Goal: Contribute content

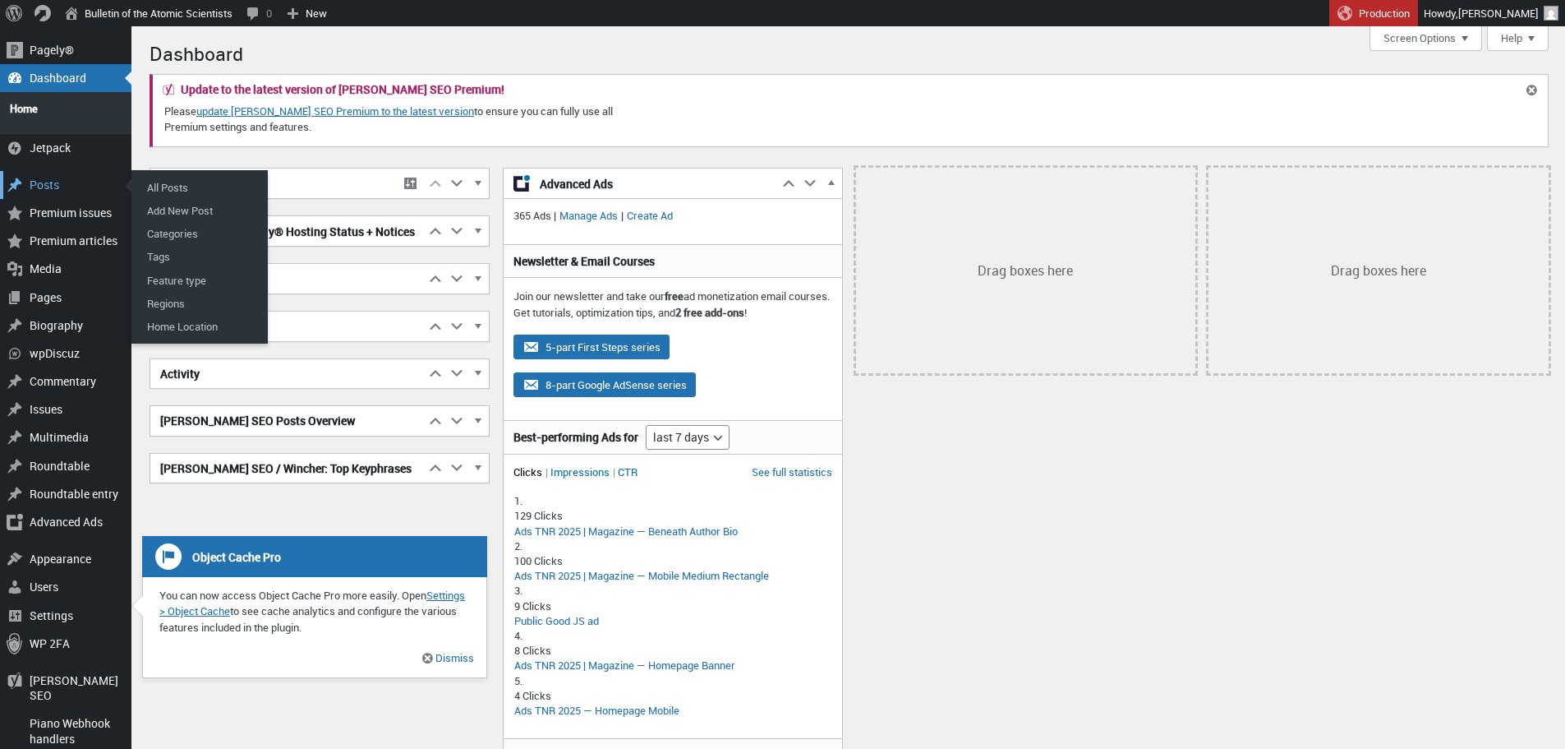
click at [46, 176] on div "Posts" at bounding box center [65, 185] width 131 height 28
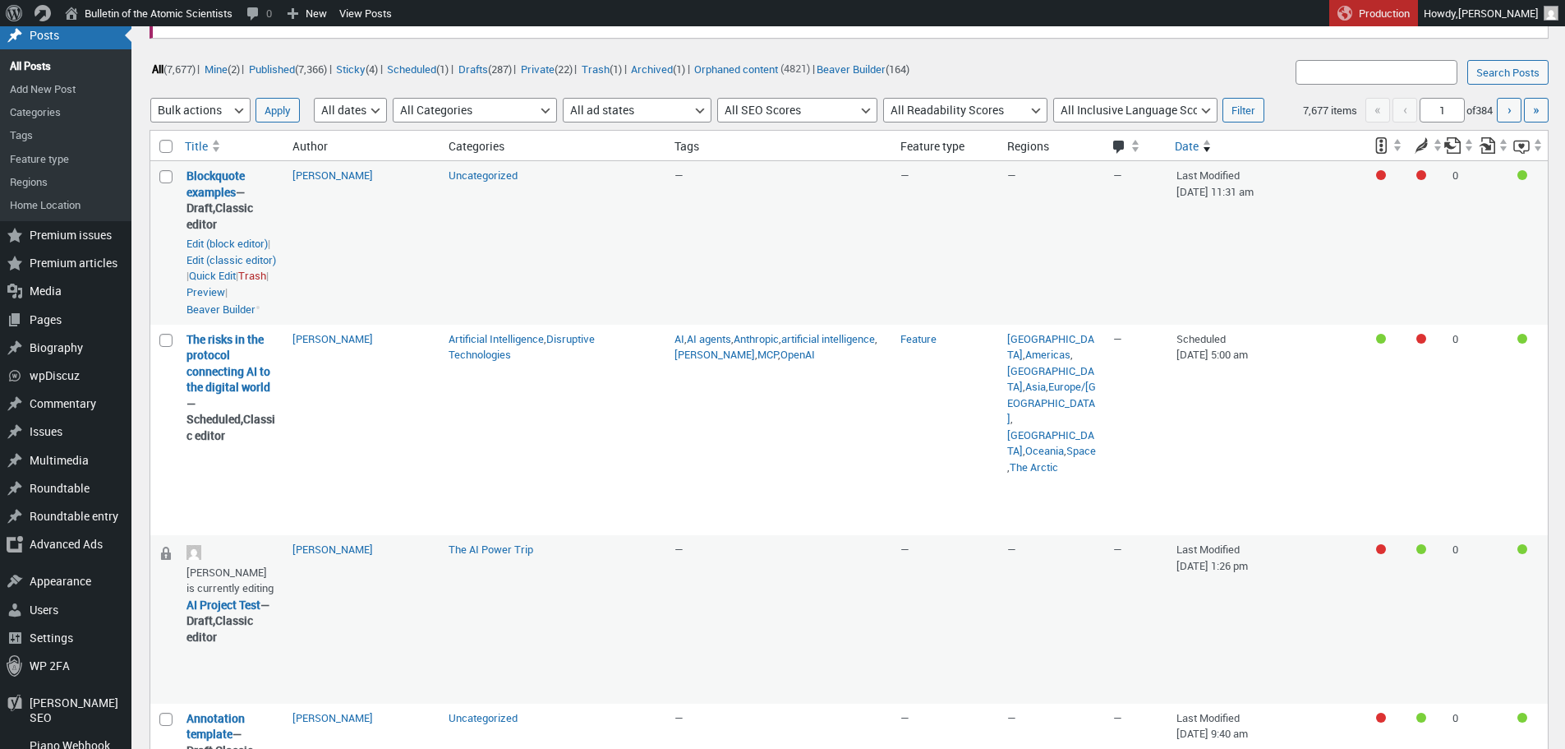
scroll to position [109, 0]
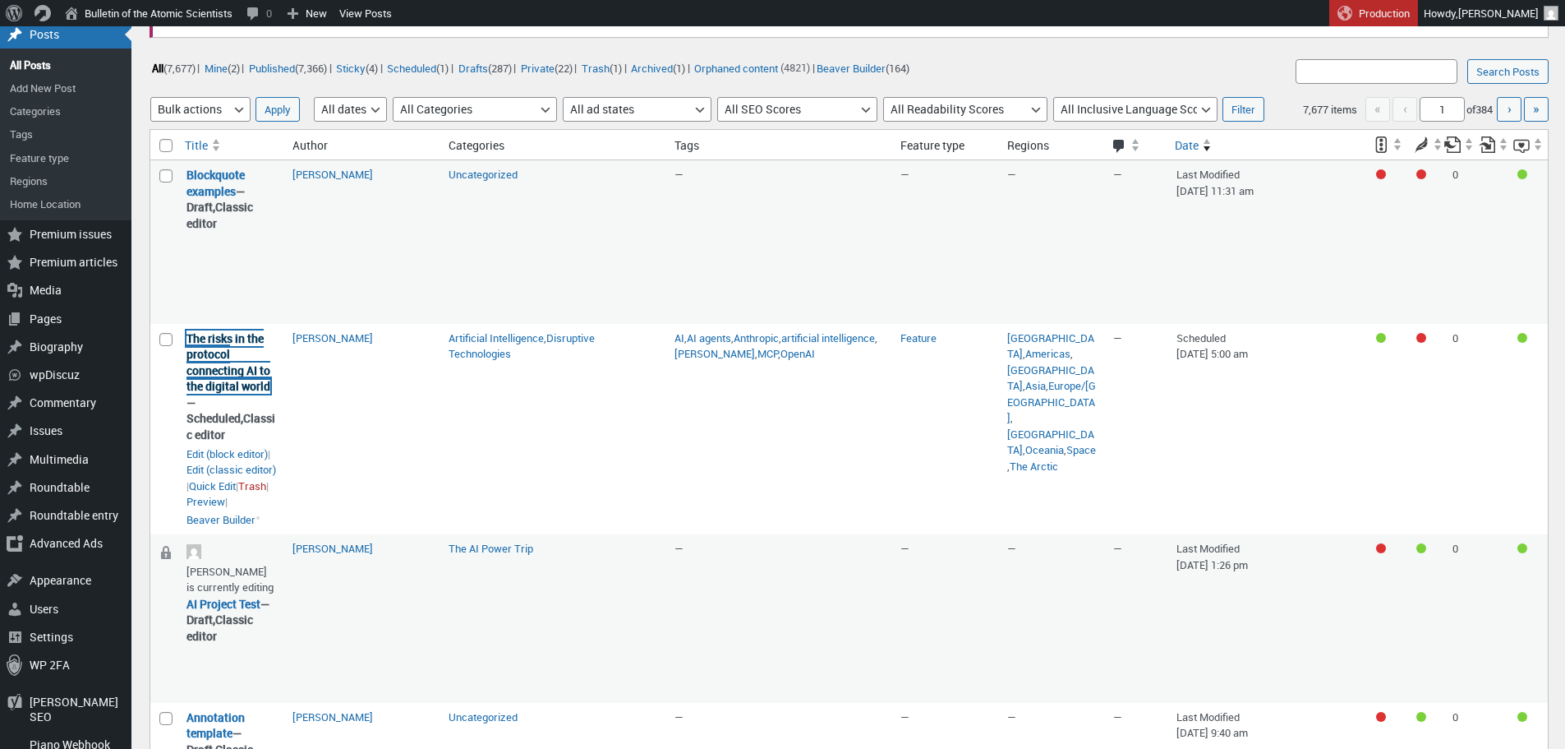
click at [233, 394] on link "The risks in the protocol connecting AI to the digital world" at bounding box center [229, 362] width 84 height 64
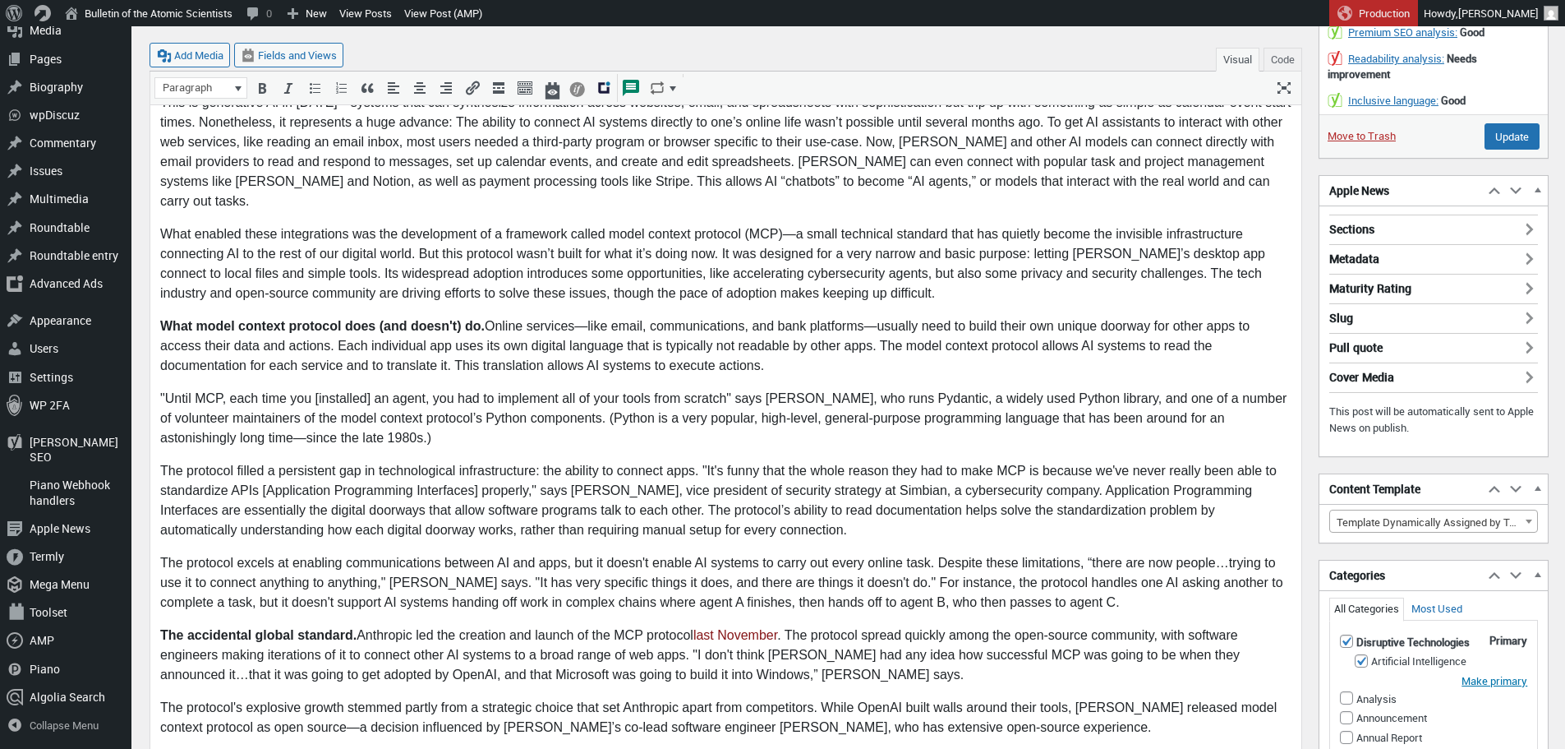
scroll to position [432, 0]
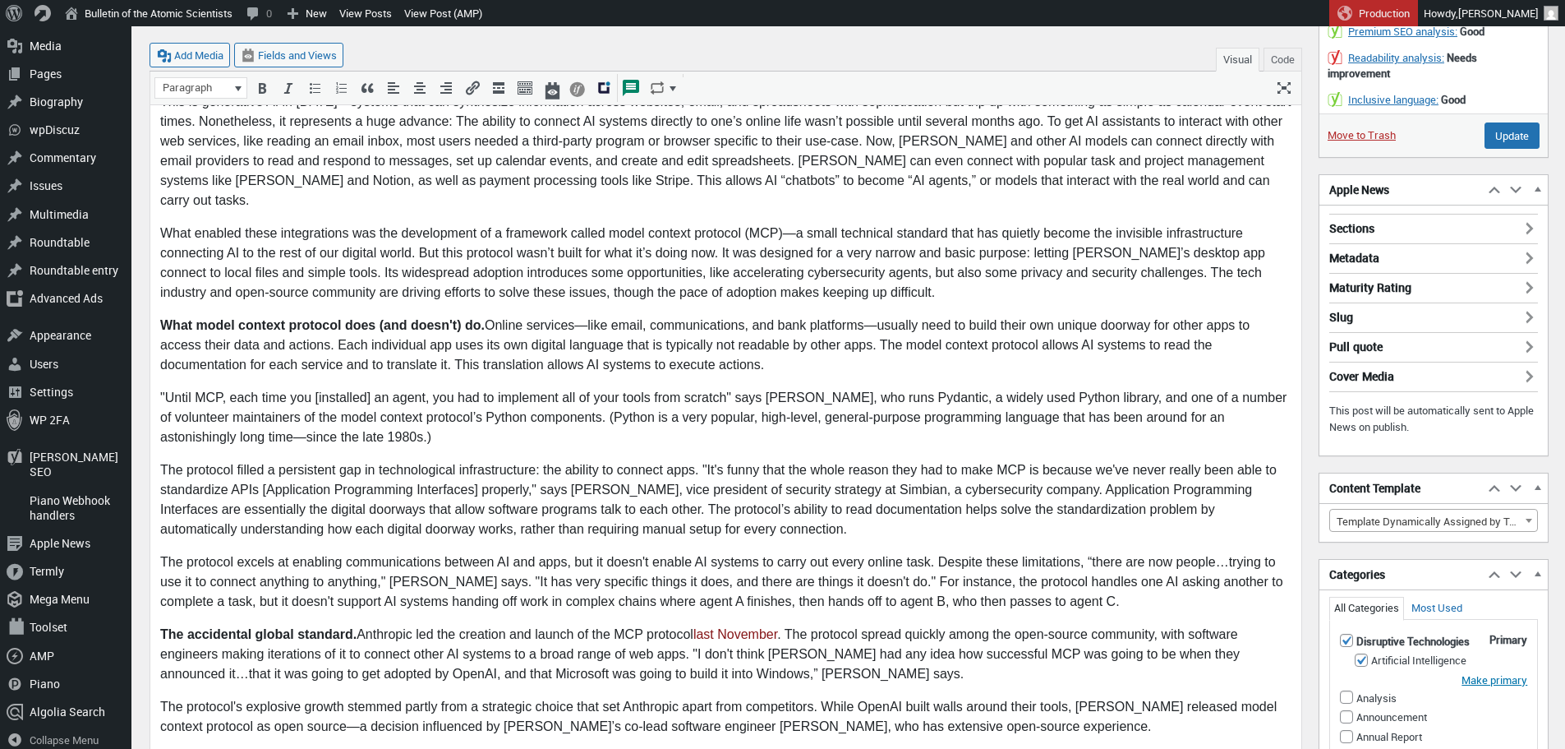
click at [735, 425] on p ""Until MCP, each time you [installed] an agent, you had to implement all of you…" at bounding box center [726, 418] width 1132 height 59
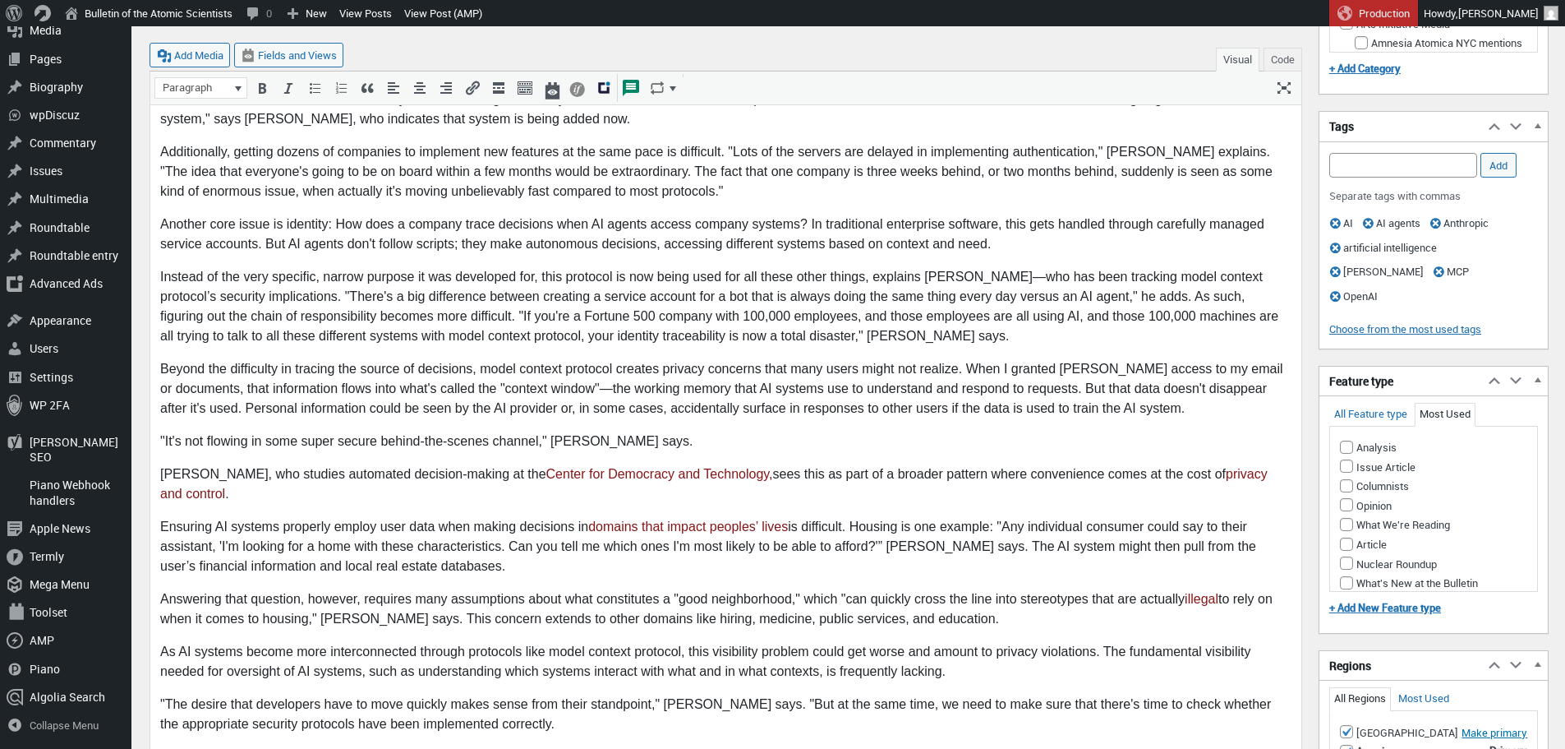
scroll to position [1165, 0]
